Goal: Task Accomplishment & Management: Complete application form

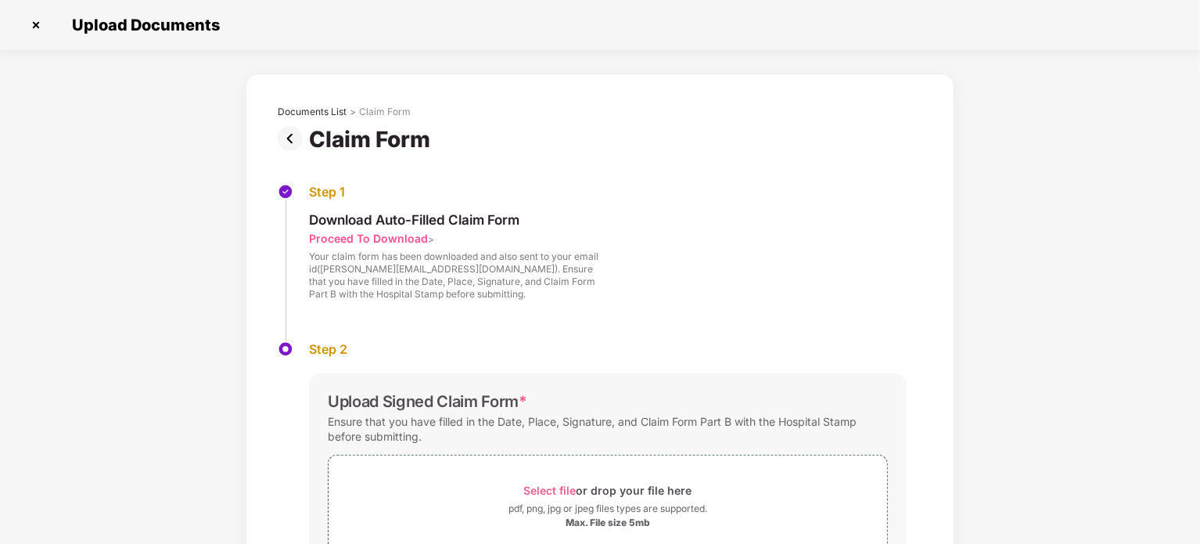
scroll to position [115, 0]
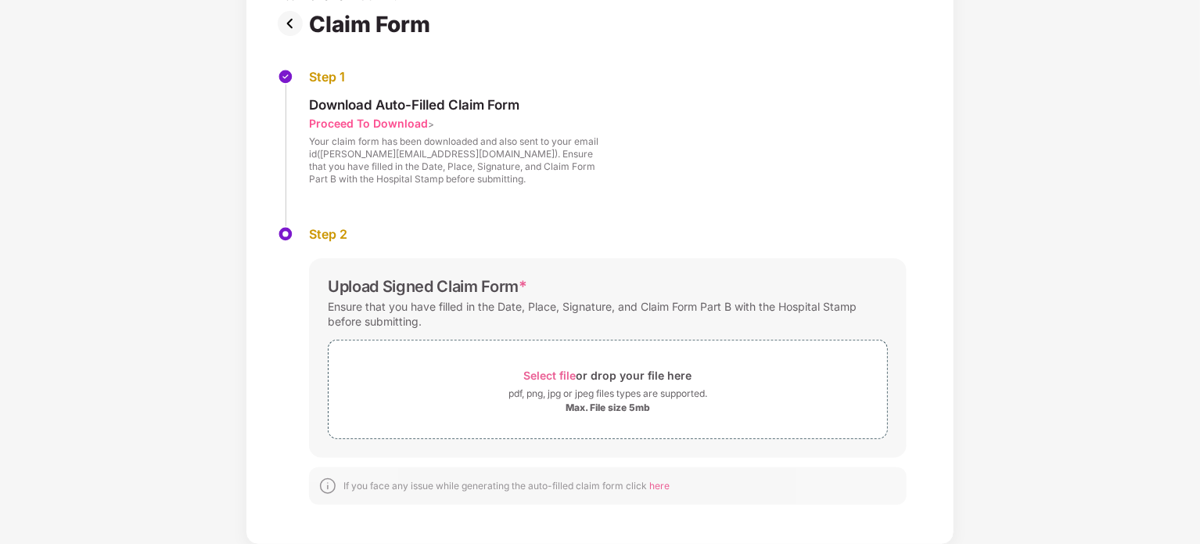
click at [296, 27] on img at bounding box center [293, 23] width 31 height 25
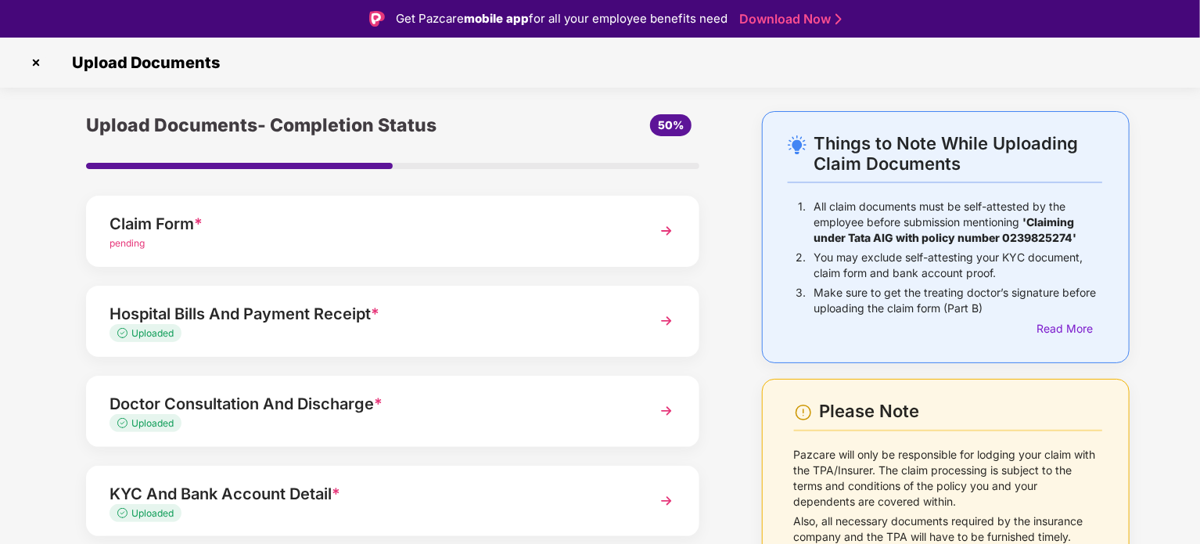
click at [38, 65] on img at bounding box center [35, 62] width 25 height 25
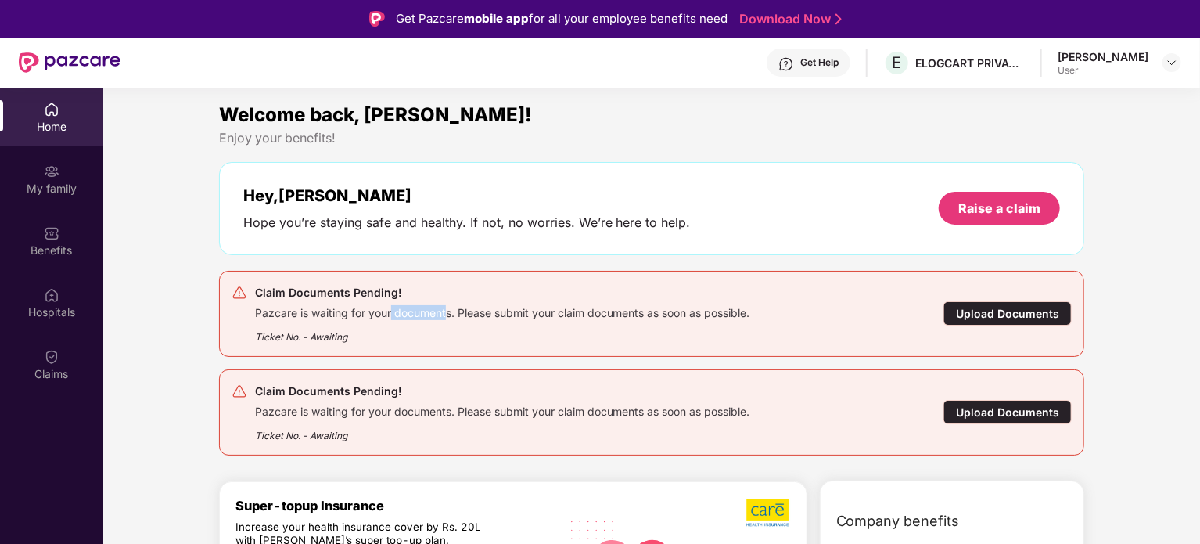
drag, startPoint x: 393, startPoint y: 309, endPoint x: 591, endPoint y: 325, distance: 198.6
click at [548, 316] on div "Pazcare is waiting for your documents. Please submit your claim documents as so…" at bounding box center [502, 311] width 495 height 18
click at [749, 203] on div "Hey, Avijit Hope you’re staying safe and healthy. If not, no worries. We’re her…" at bounding box center [652, 208] width 818 height 45
click at [1002, 315] on div "Upload Documents" at bounding box center [1008, 313] width 128 height 24
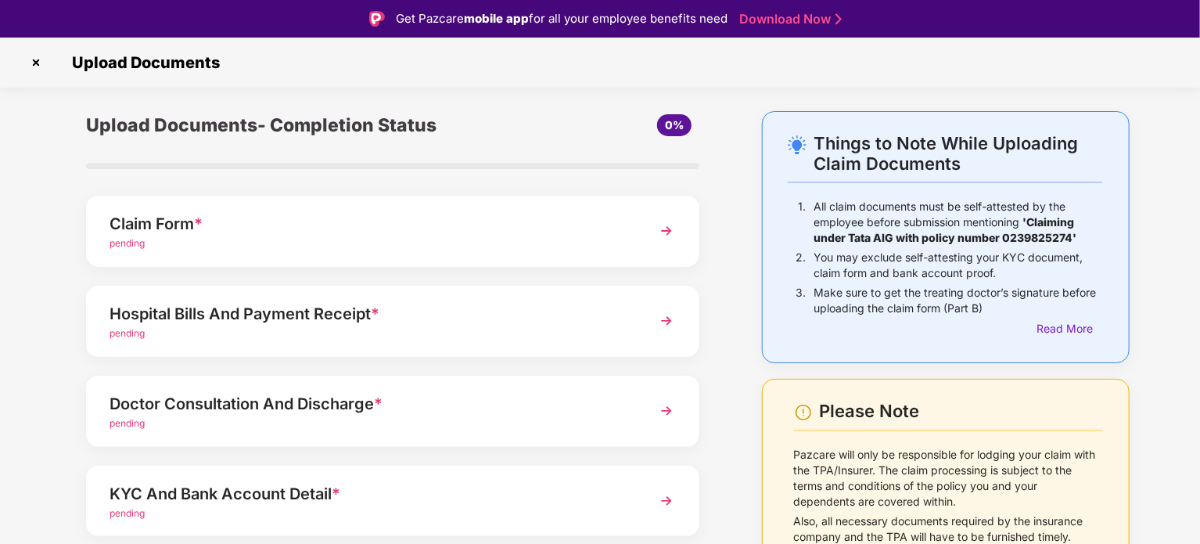
click at [34, 62] on img at bounding box center [35, 62] width 25 height 25
drag, startPoint x: 22, startPoint y: 63, endPoint x: 23, endPoint y: 37, distance: 26.6
click at [23, 37] on div "Get Pazcare mobile app for all your employee benefits need Download Now Upload …" at bounding box center [600, 290] width 1200 height 581
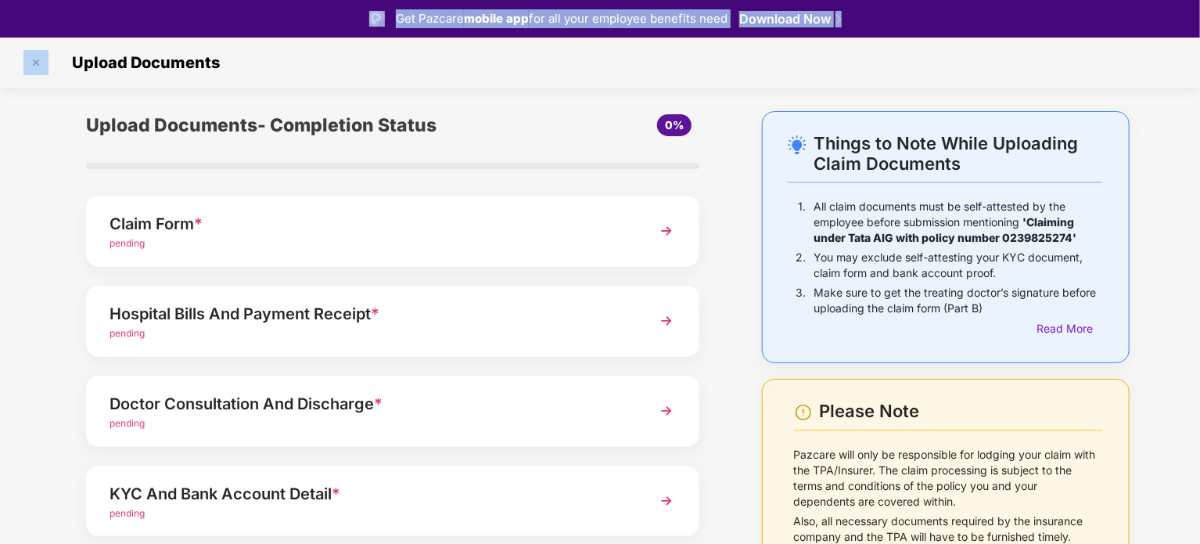
drag, startPoint x: 23, startPoint y: 37, endPoint x: 30, endPoint y: 196, distance: 159.8
drag, startPoint x: 30, startPoint y: 196, endPoint x: 38, endPoint y: 67, distance: 130.2
click at [38, 67] on img at bounding box center [35, 62] width 25 height 25
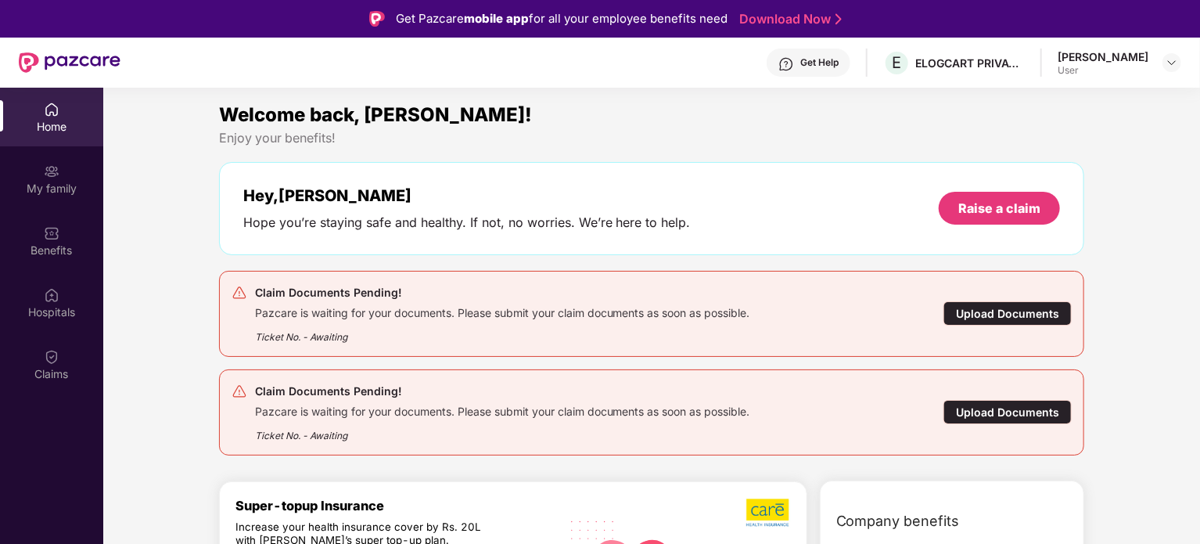
click at [964, 400] on div "Upload Documents" at bounding box center [1008, 412] width 128 height 24
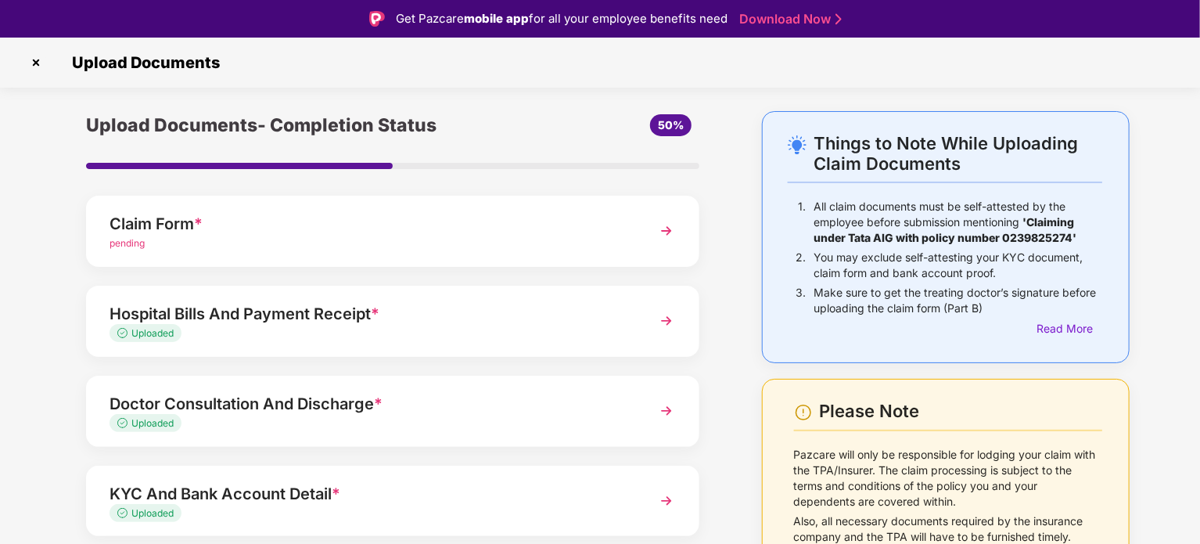
click at [668, 237] on img at bounding box center [667, 231] width 28 height 28
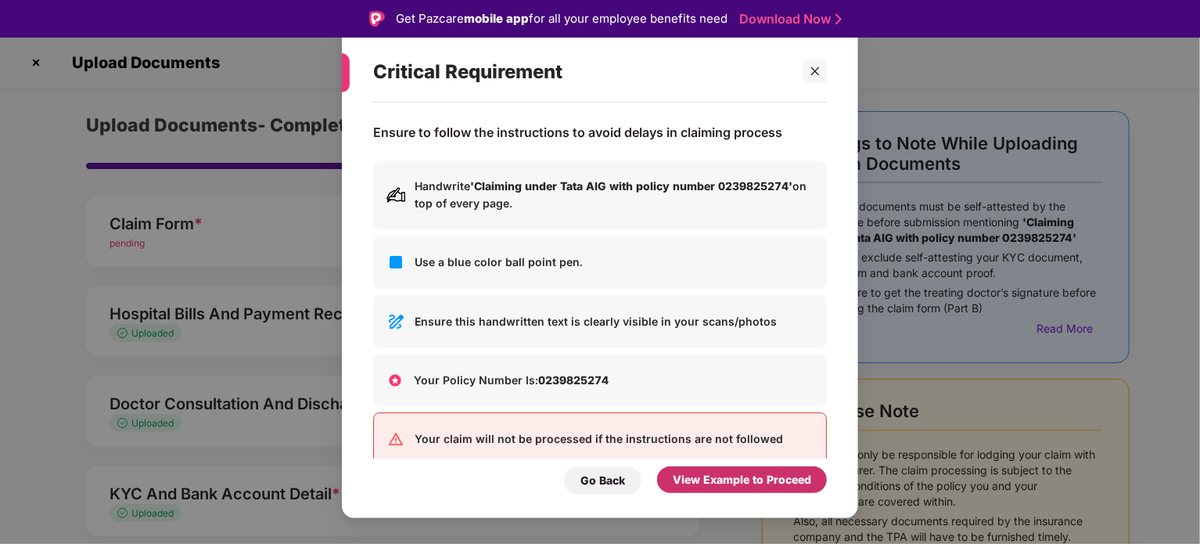
click at [744, 484] on div "View Example to Proceed" at bounding box center [742, 479] width 138 height 17
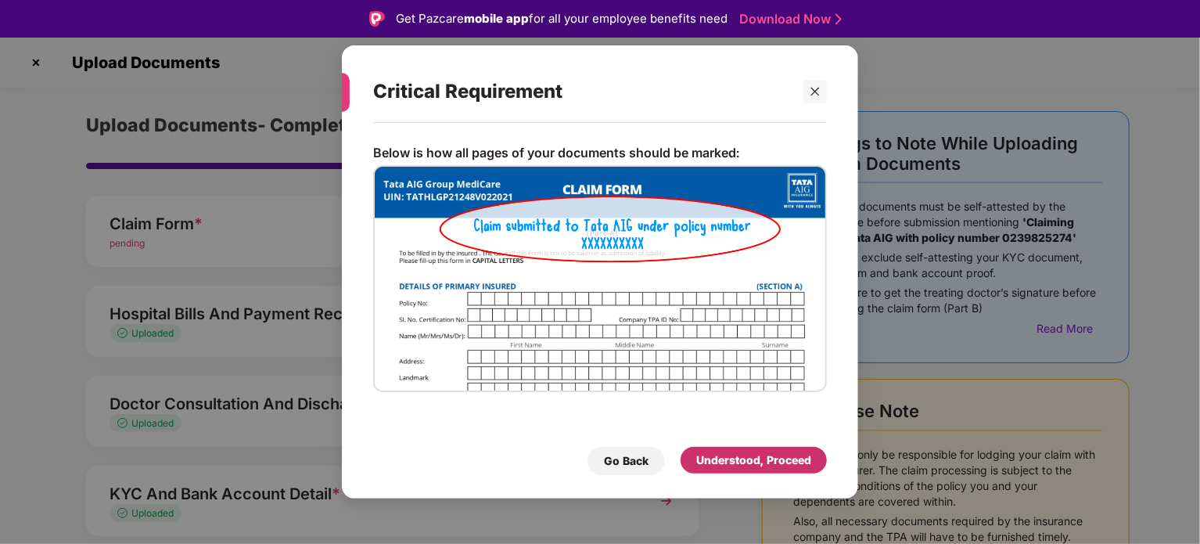
click at [745, 462] on div "Understood, Proceed" at bounding box center [753, 459] width 115 height 17
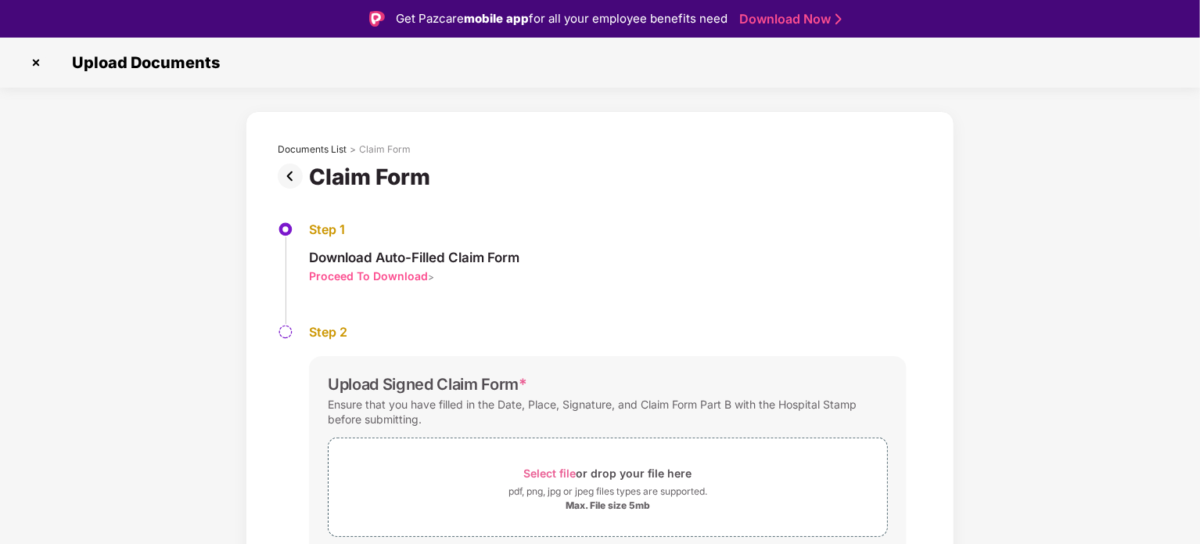
click at [40, 63] on img at bounding box center [35, 62] width 25 height 25
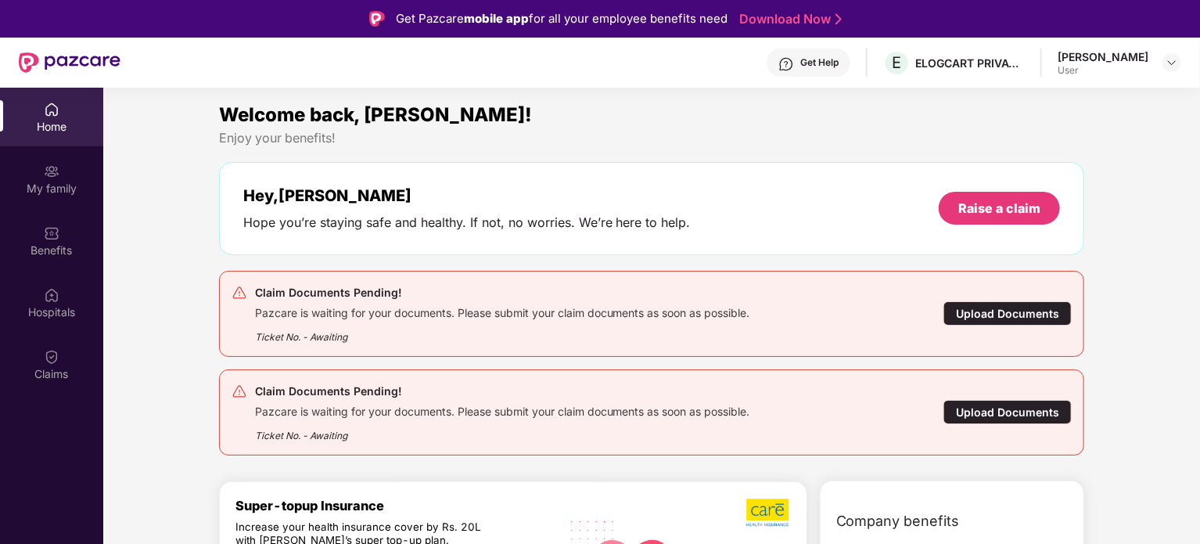
click at [911, 424] on div "Claim Documents Pending! Pazcare is waiting for your documents. Please submit y…" at bounding box center [582, 412] width 700 height 61
click at [980, 414] on div "Upload Documents" at bounding box center [1008, 412] width 128 height 24
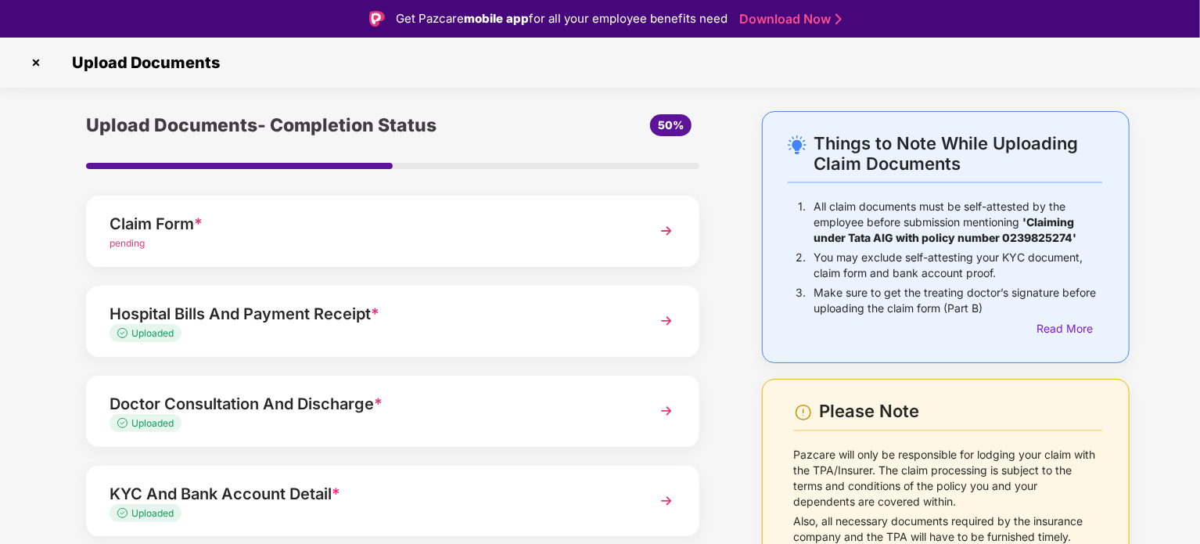
click at [670, 231] on img at bounding box center [667, 231] width 28 height 28
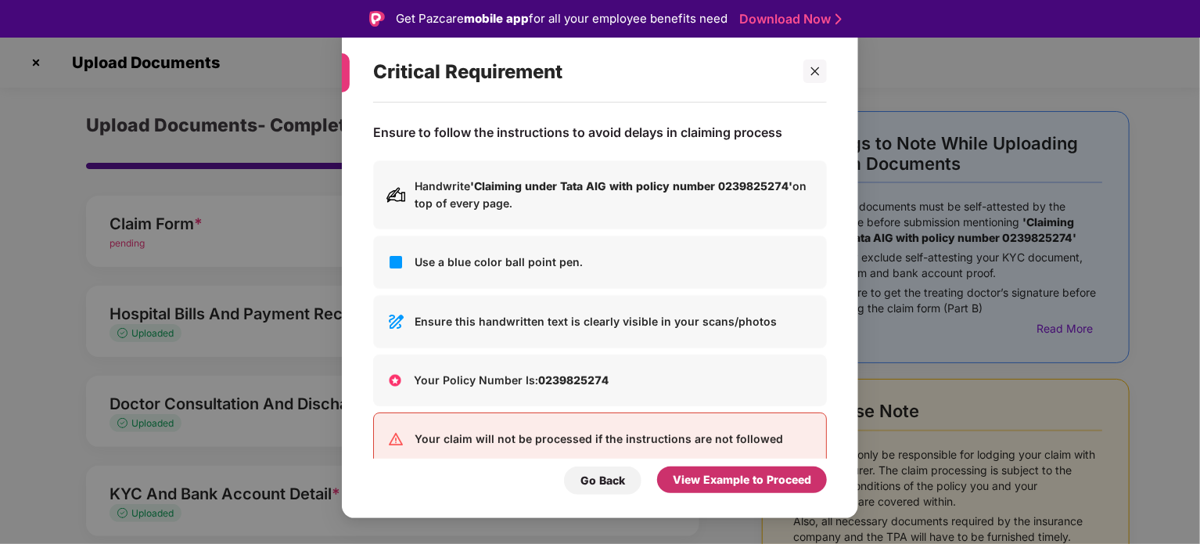
click at [761, 483] on div "View Example to Proceed" at bounding box center [742, 479] width 138 height 17
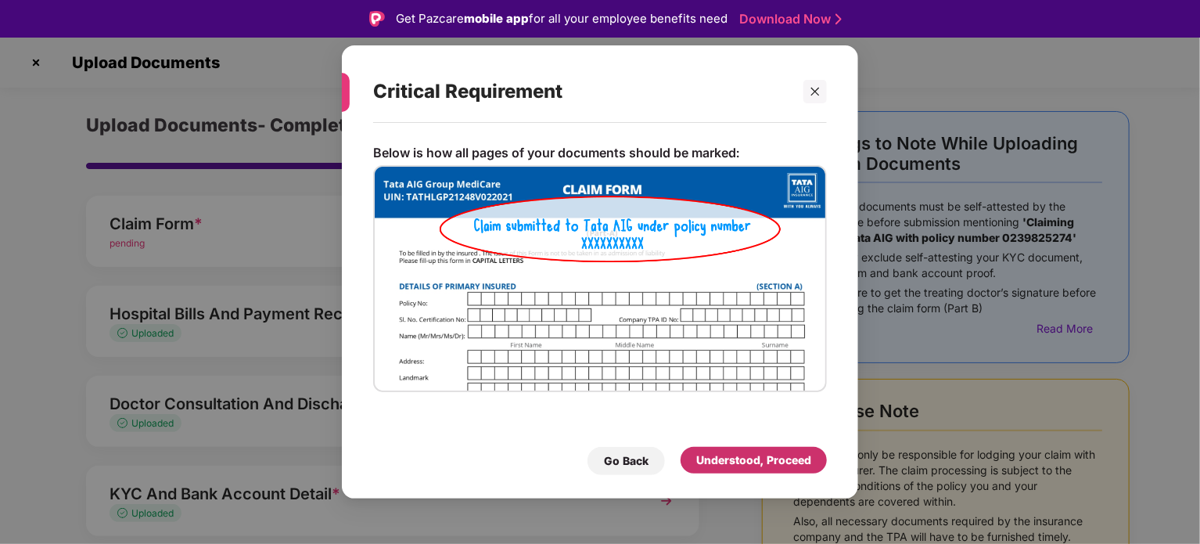
click at [759, 463] on div "Understood, Proceed" at bounding box center [753, 459] width 115 height 17
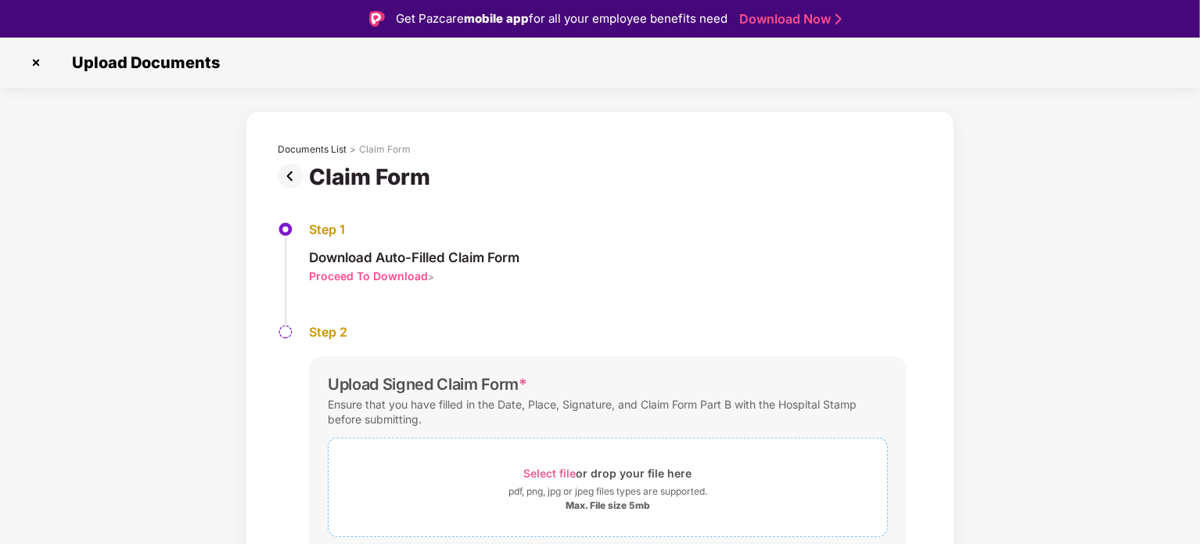
click at [556, 468] on span "Select file" at bounding box center [550, 472] width 52 height 13
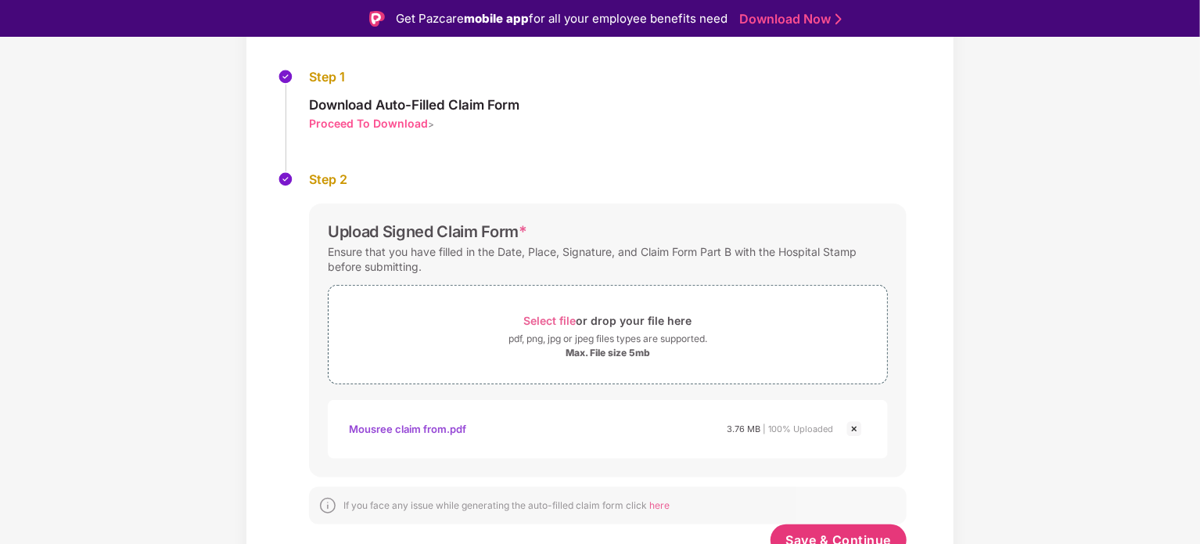
scroll to position [174, 0]
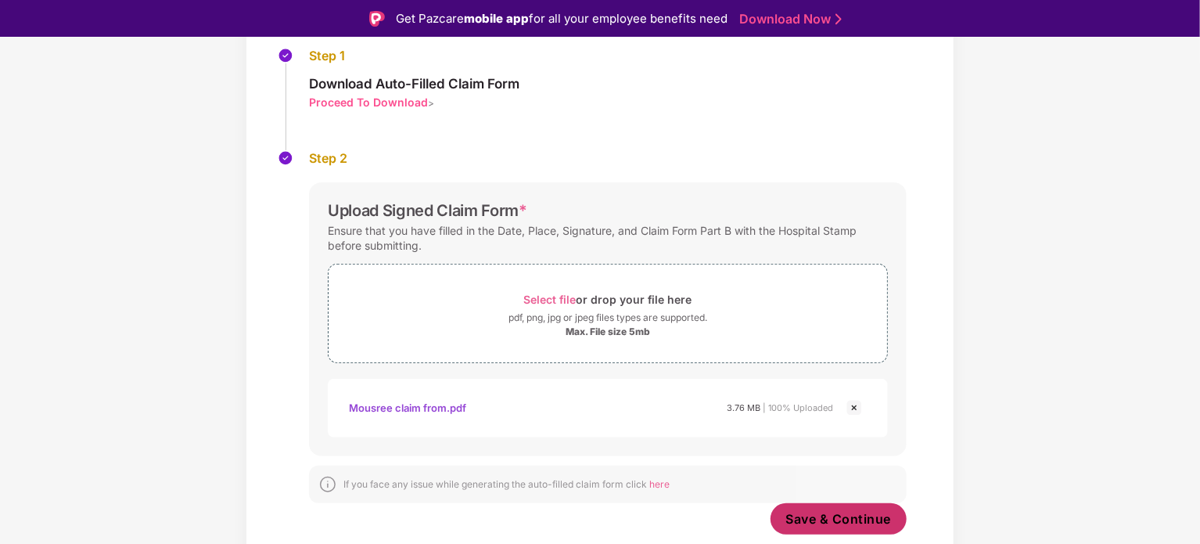
click at [826, 513] on span "Save & Continue" at bounding box center [839, 518] width 106 height 17
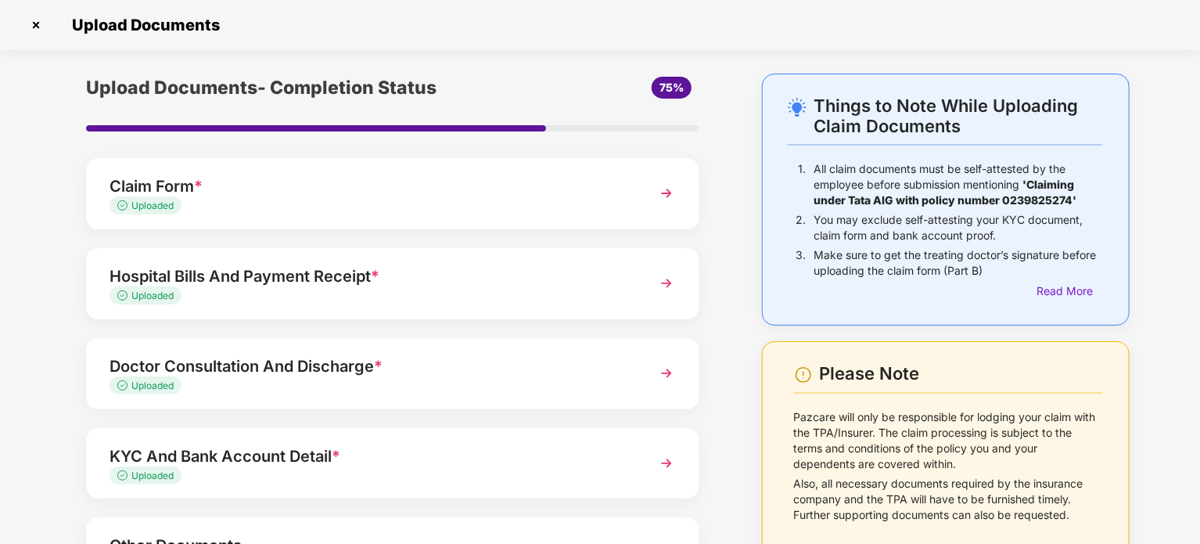
click at [455, 397] on div "Doctor Consultation And Discharge * Uploaded" at bounding box center [392, 373] width 613 height 71
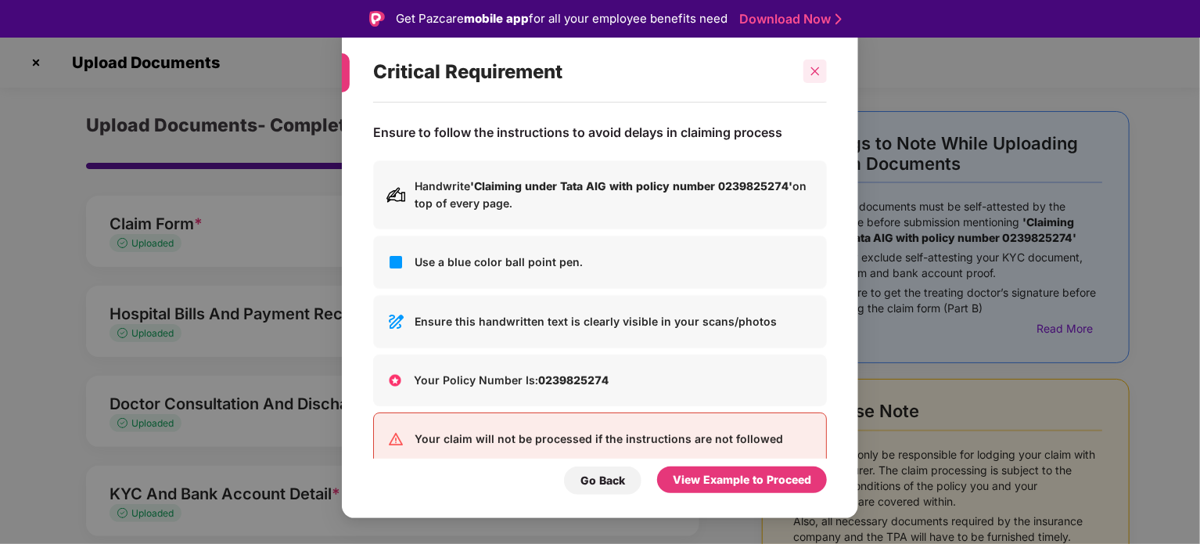
click at [814, 68] on icon "close" at bounding box center [815, 71] width 11 height 11
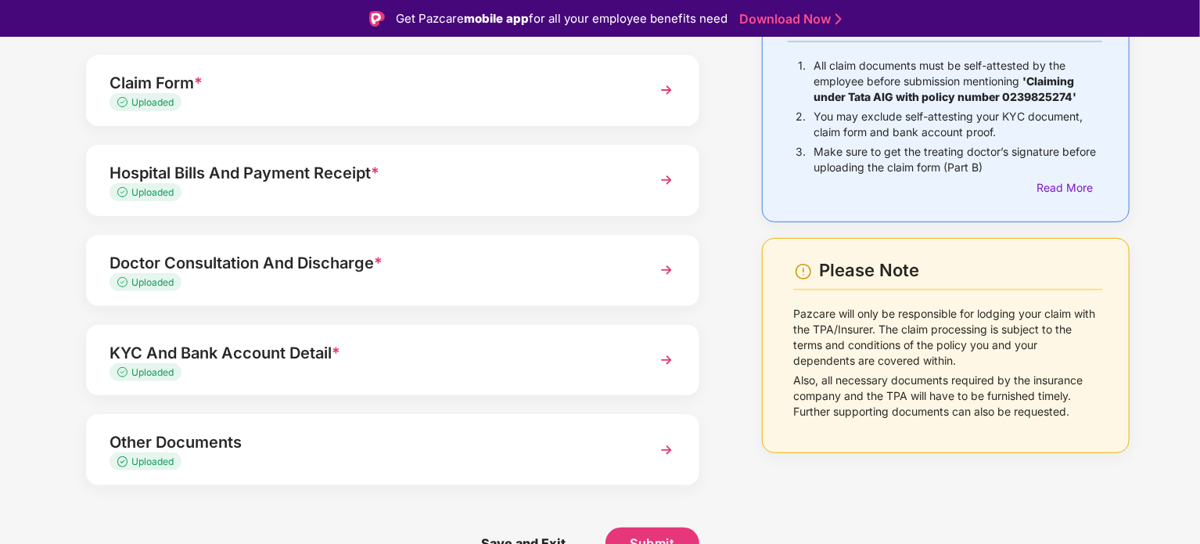
scroll to position [38, 0]
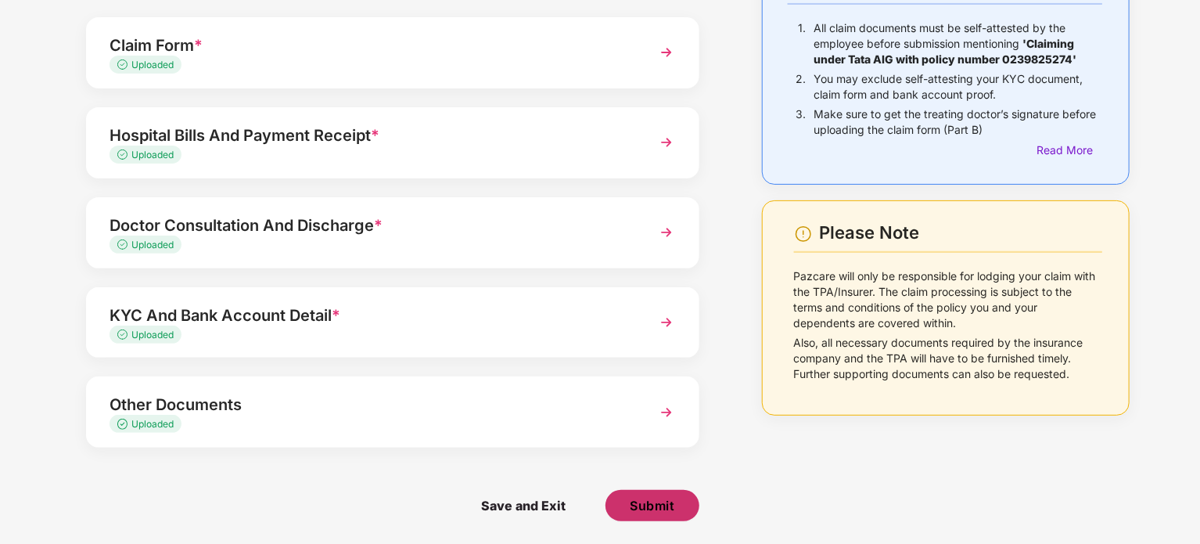
click at [639, 509] on span "Submit" at bounding box center [652, 505] width 45 height 17
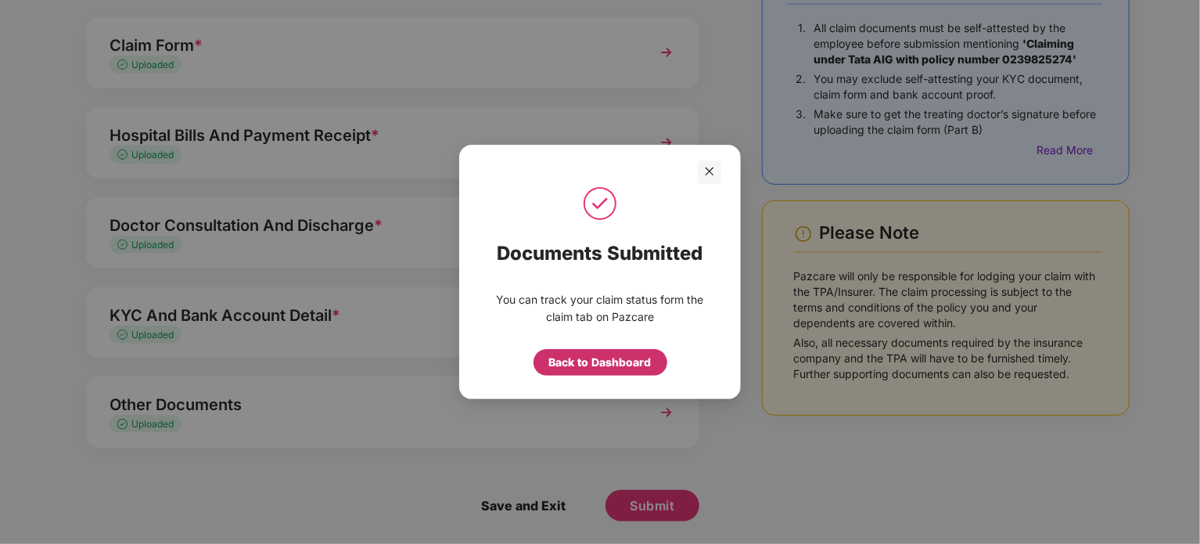
click at [597, 358] on div "Back to Dashboard" at bounding box center [600, 362] width 102 height 17
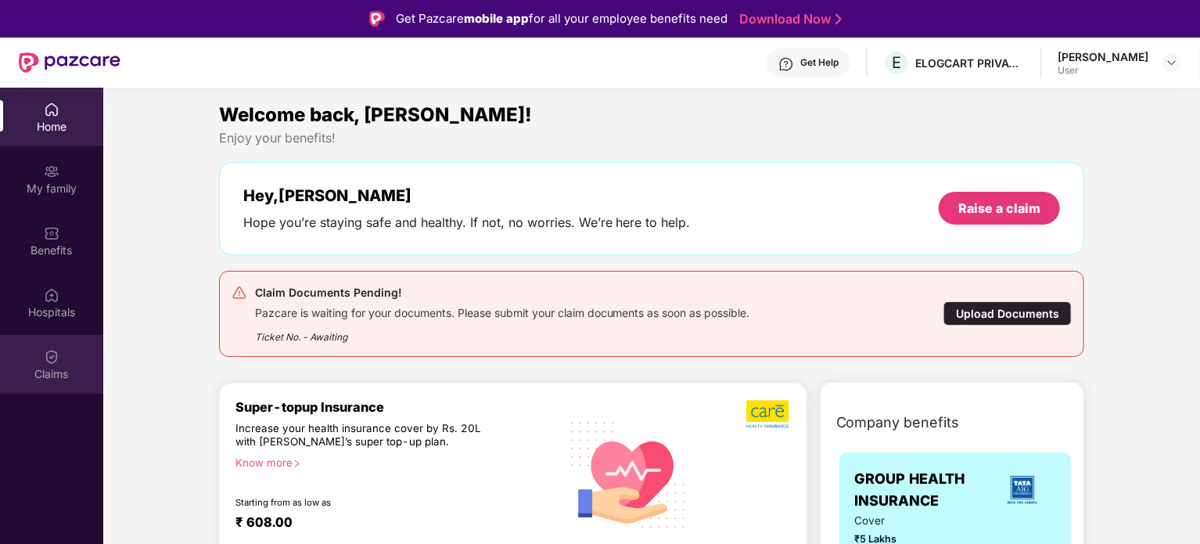
click at [50, 360] on img at bounding box center [52, 357] width 16 height 16
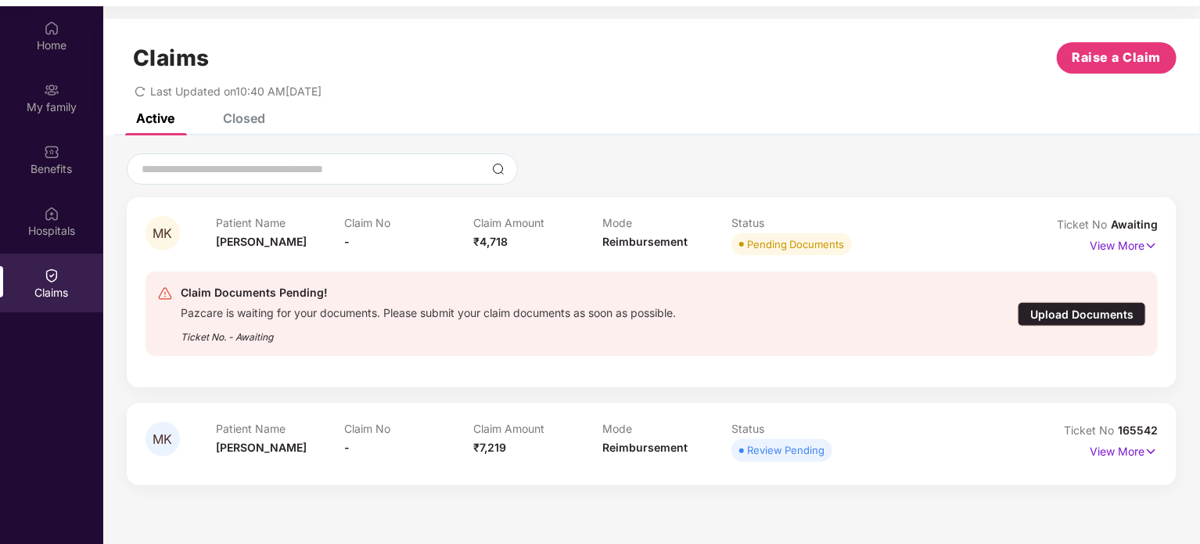
scroll to position [88, 0]
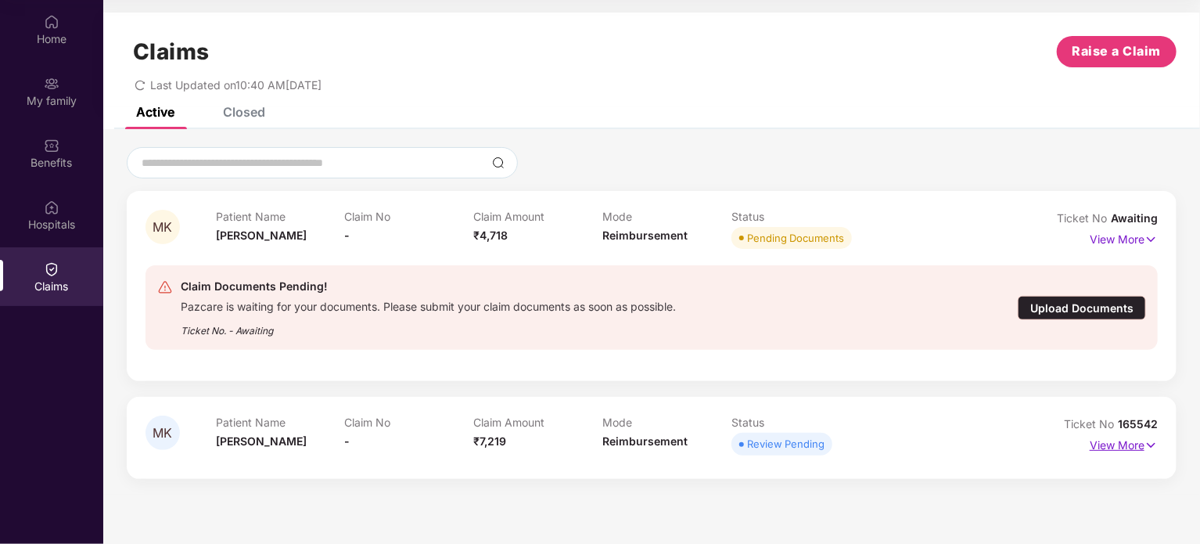
click at [1135, 441] on p "View More" at bounding box center [1124, 443] width 68 height 21
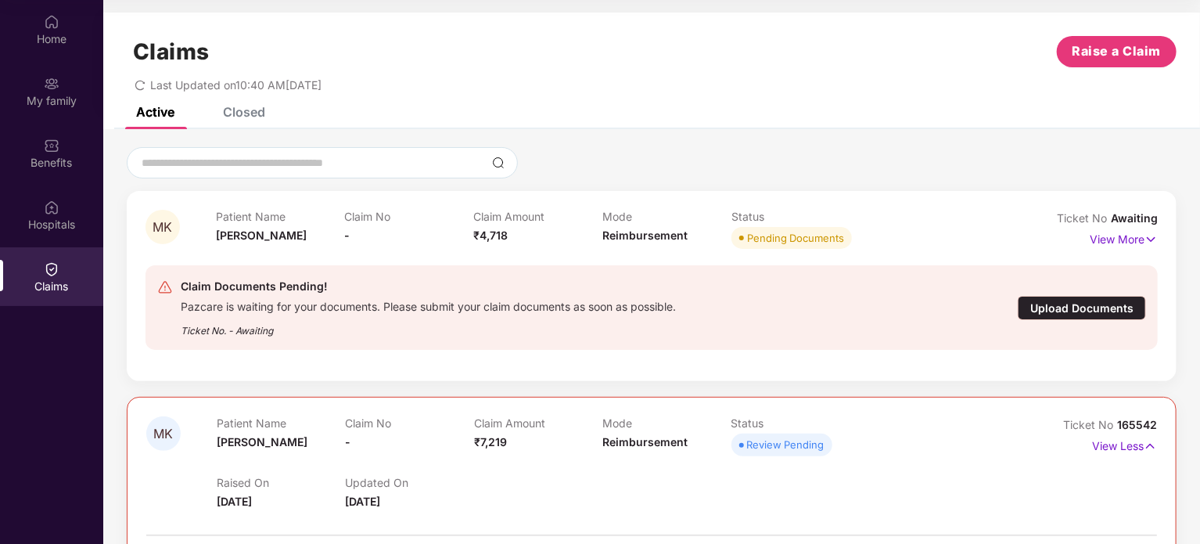
scroll to position [338, 0]
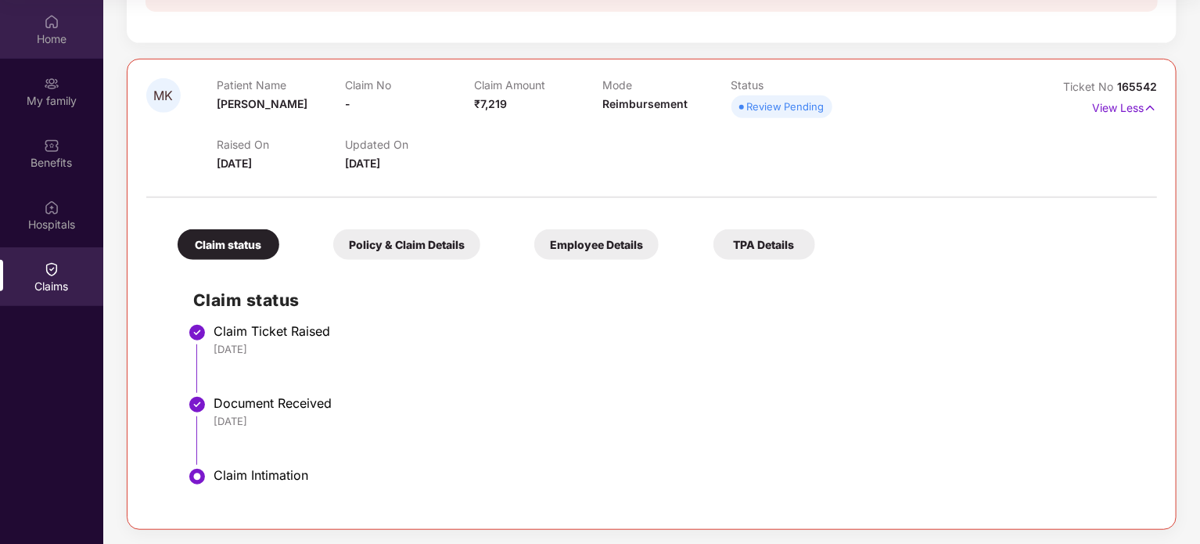
click at [59, 31] on div "Home" at bounding box center [51, 39] width 103 height 16
